Goal: Navigation & Orientation: Find specific page/section

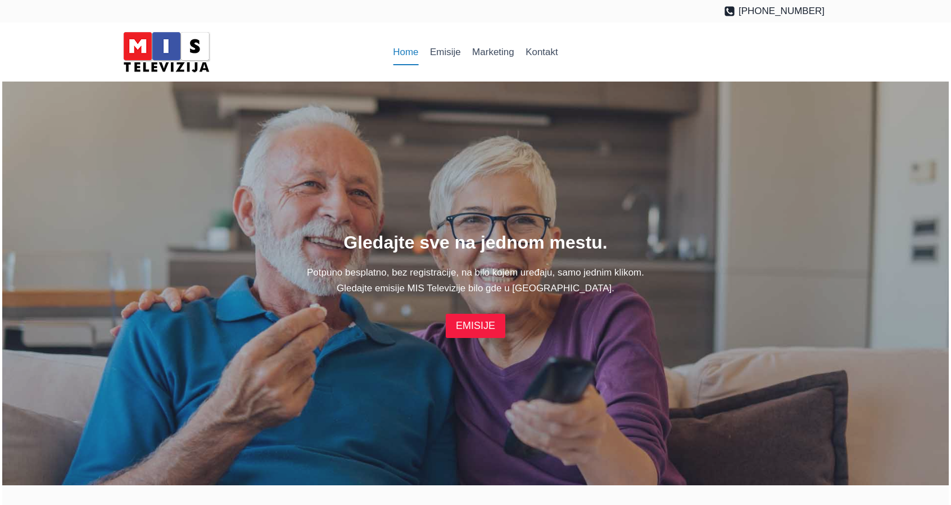
click at [478, 325] on link "EMISIJE" at bounding box center [476, 326] width 60 height 24
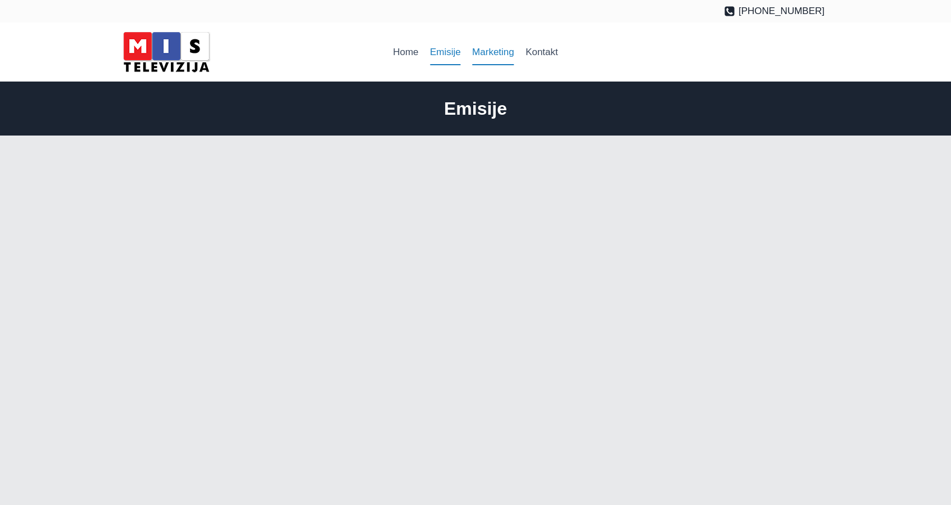
click at [475, 44] on link "Marketing" at bounding box center [493, 52] width 53 height 27
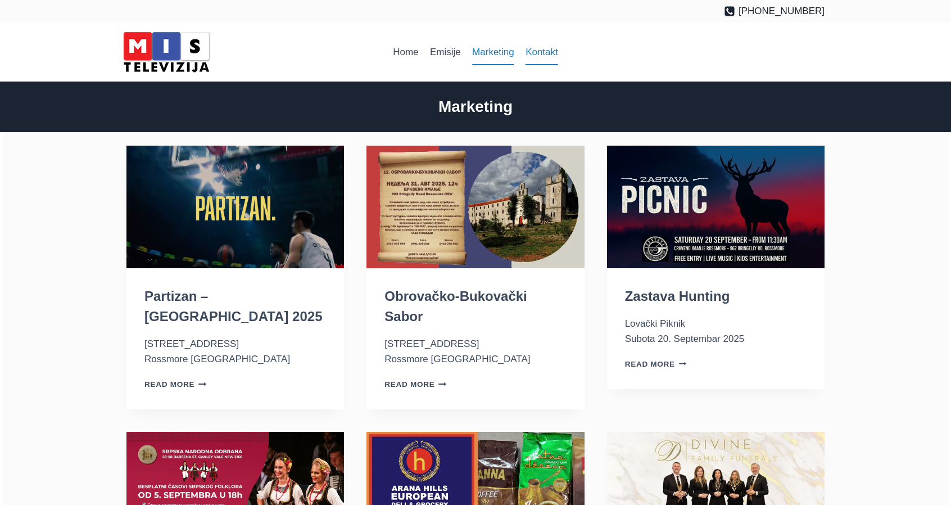
click at [538, 48] on link "Kontakt" at bounding box center [542, 52] width 44 height 27
